Goal: Navigation & Orientation: Find specific page/section

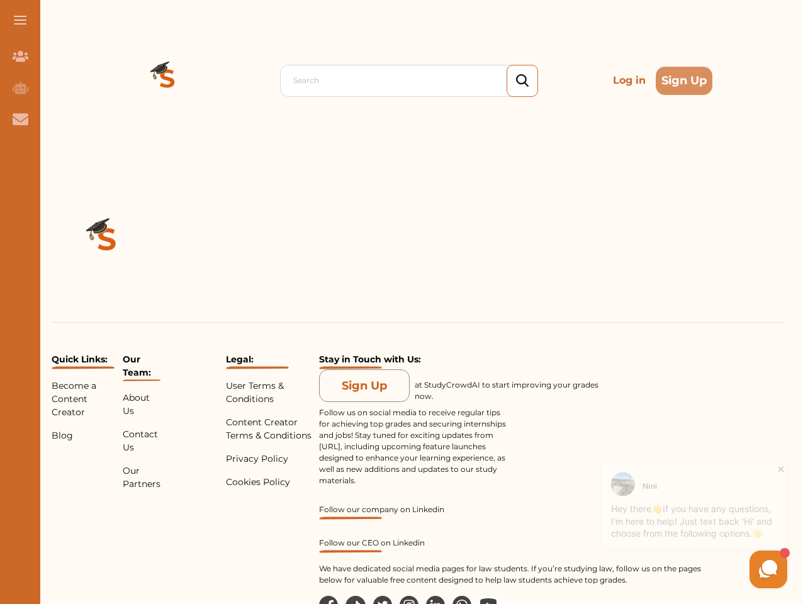
click at [401, 302] on div "Quick Links: Become a Content Creator Blog Our Team: About Us Contact Us Our Pa…" at bounding box center [416, 422] width 771 height 522
click at [20, 20] on span at bounding box center [20, 20] width 13 height 1
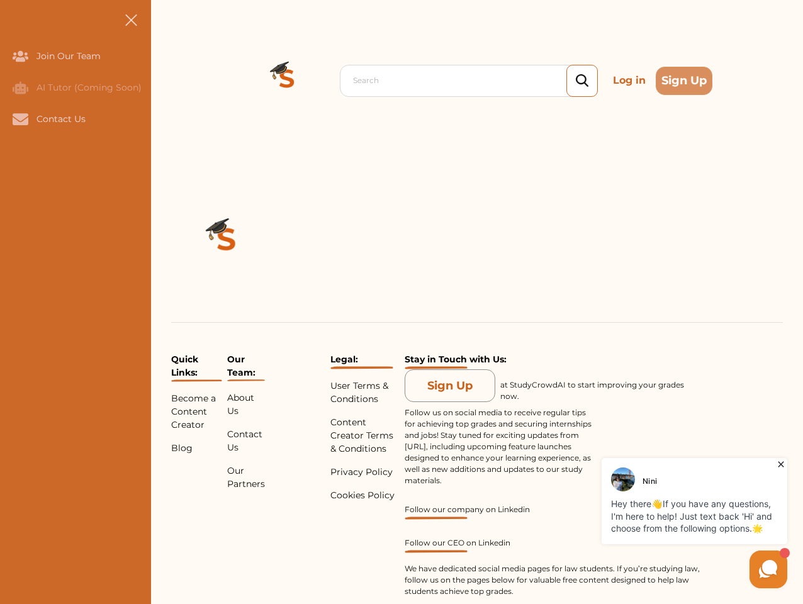
click at [20, 56] on icon "Join Our Team" at bounding box center [21, 56] width 16 height 11
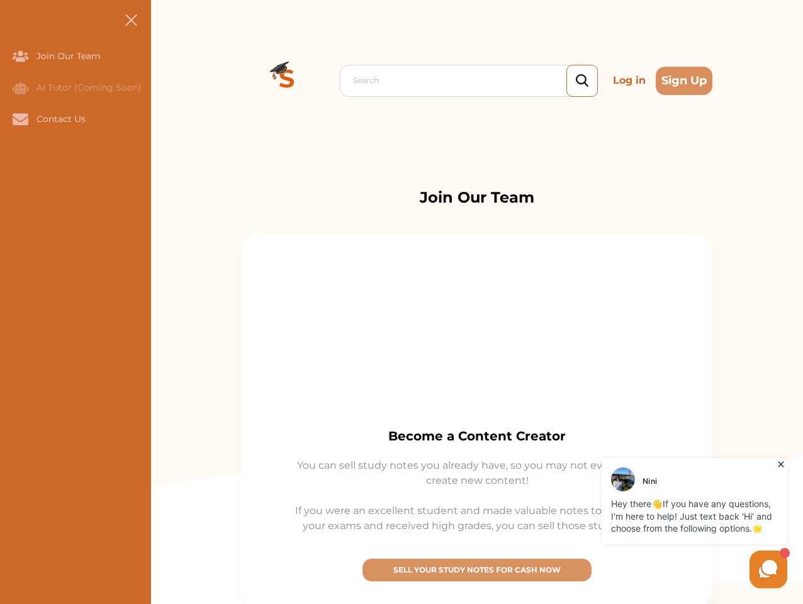
click at [20, 87] on icon "AI Tutor (Coming Soon)" at bounding box center [21, 87] width 16 height 13
click at [20, 119] on icon "Contact Us" at bounding box center [21, 118] width 16 height 11
click at [167, 81] on div "Search Log in Sign Up Search Log in Sign Up" at bounding box center [477, 80] width 652 height 161
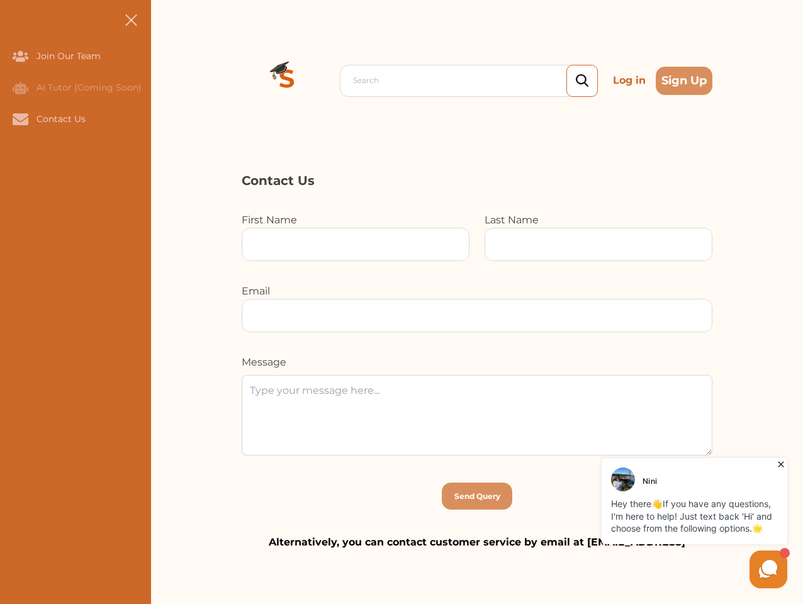
click at [629, 81] on p "Log in" at bounding box center [629, 80] width 43 height 25
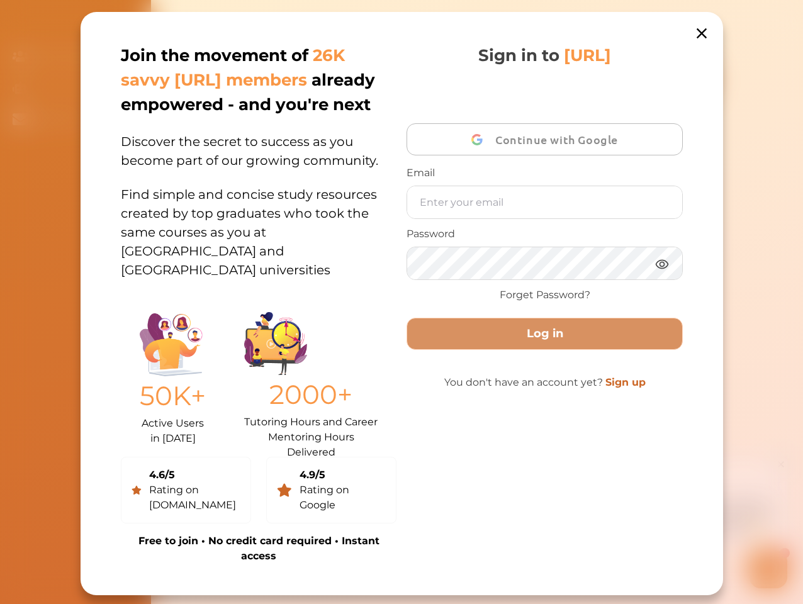
click at [684, 81] on div "Join the movement of 26K savvy [URL] members already empowered - and you're nex…" at bounding box center [402, 303] width 642 height 583
click at [107, 242] on div "Join the movement of 26K savvy [URL] members already empowered - and you're nex…" at bounding box center [402, 303] width 642 height 583
